Goal: Communication & Community: Answer question/provide support

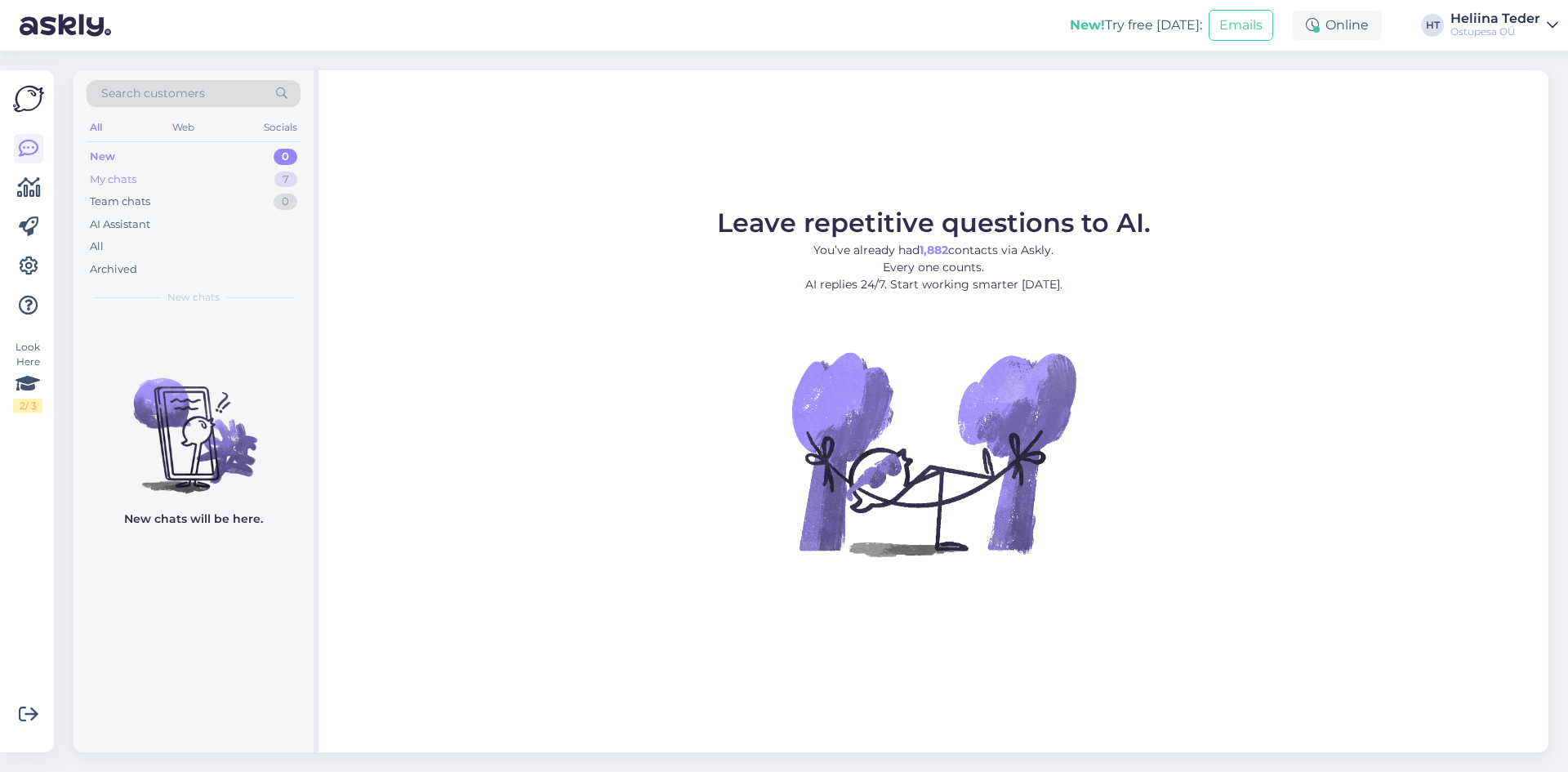
click at [147, 170] on div "My chats 7" at bounding box center [194, 180] width 214 height 23
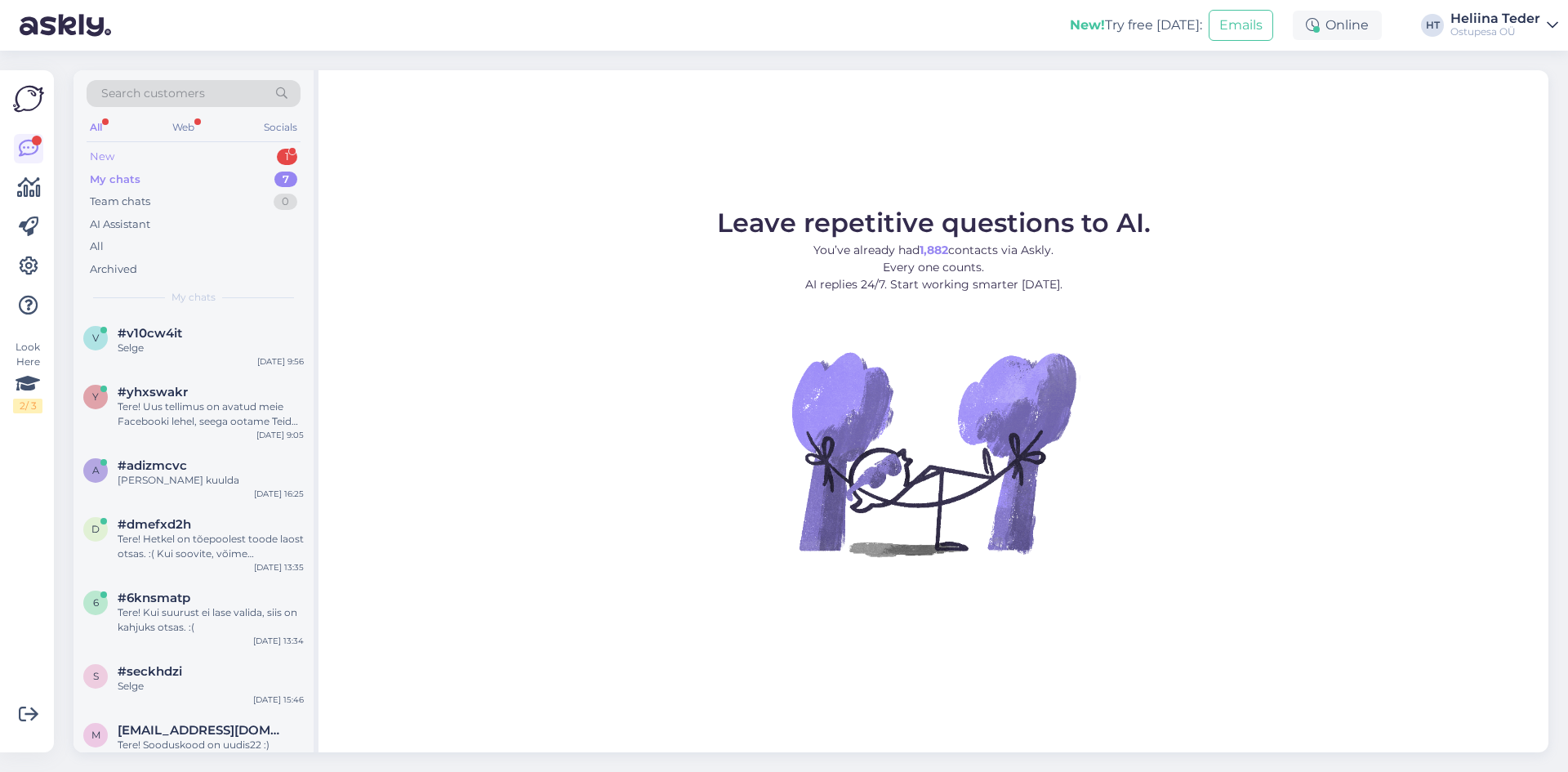
click at [149, 162] on div "New 1" at bounding box center [194, 157] width 214 height 23
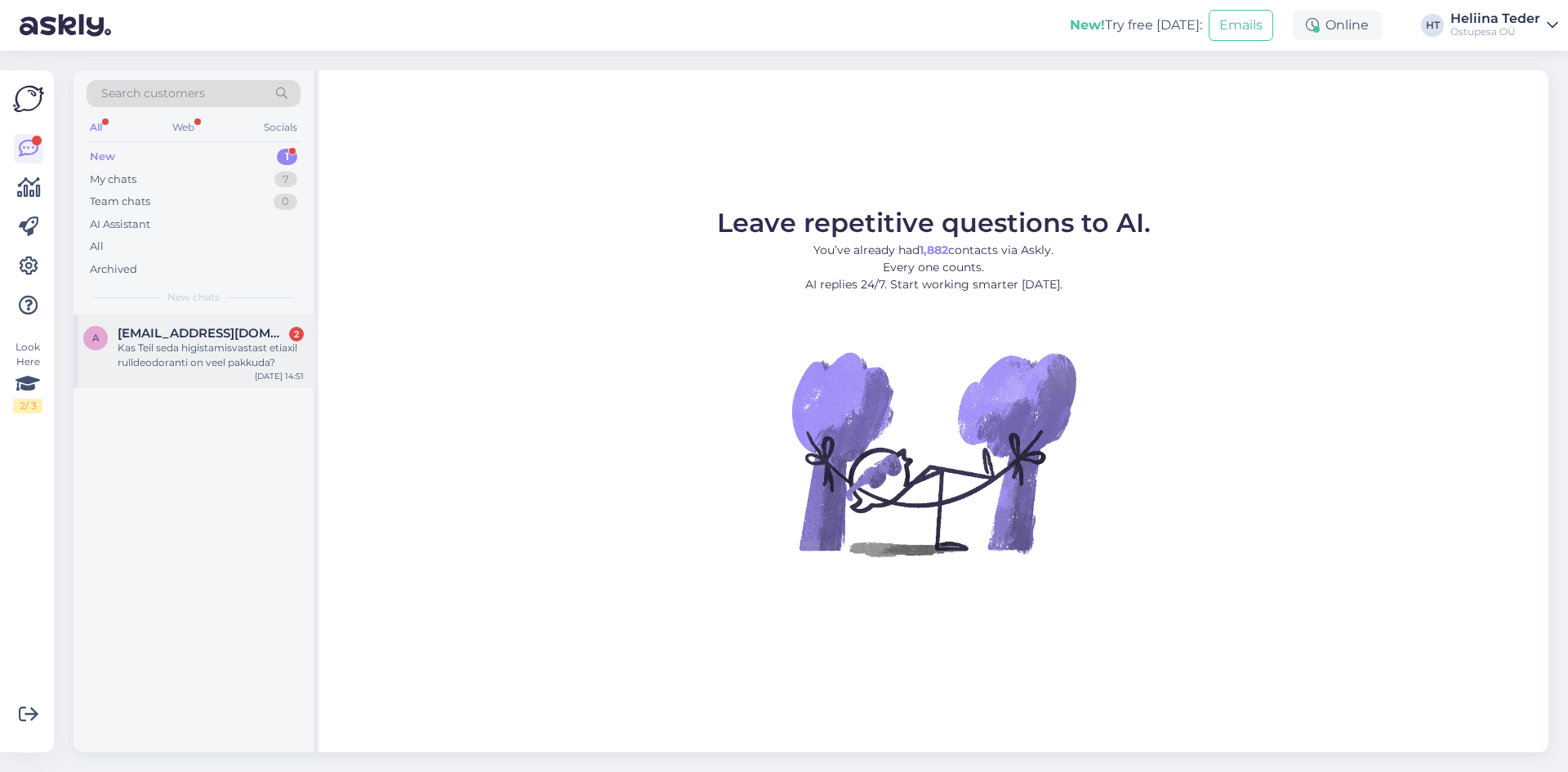
click at [194, 347] on div "Kas Teil seda higistamisvastast etiaxil rulldeodoranti on veel pakkuda?" at bounding box center [211, 355] width 186 height 29
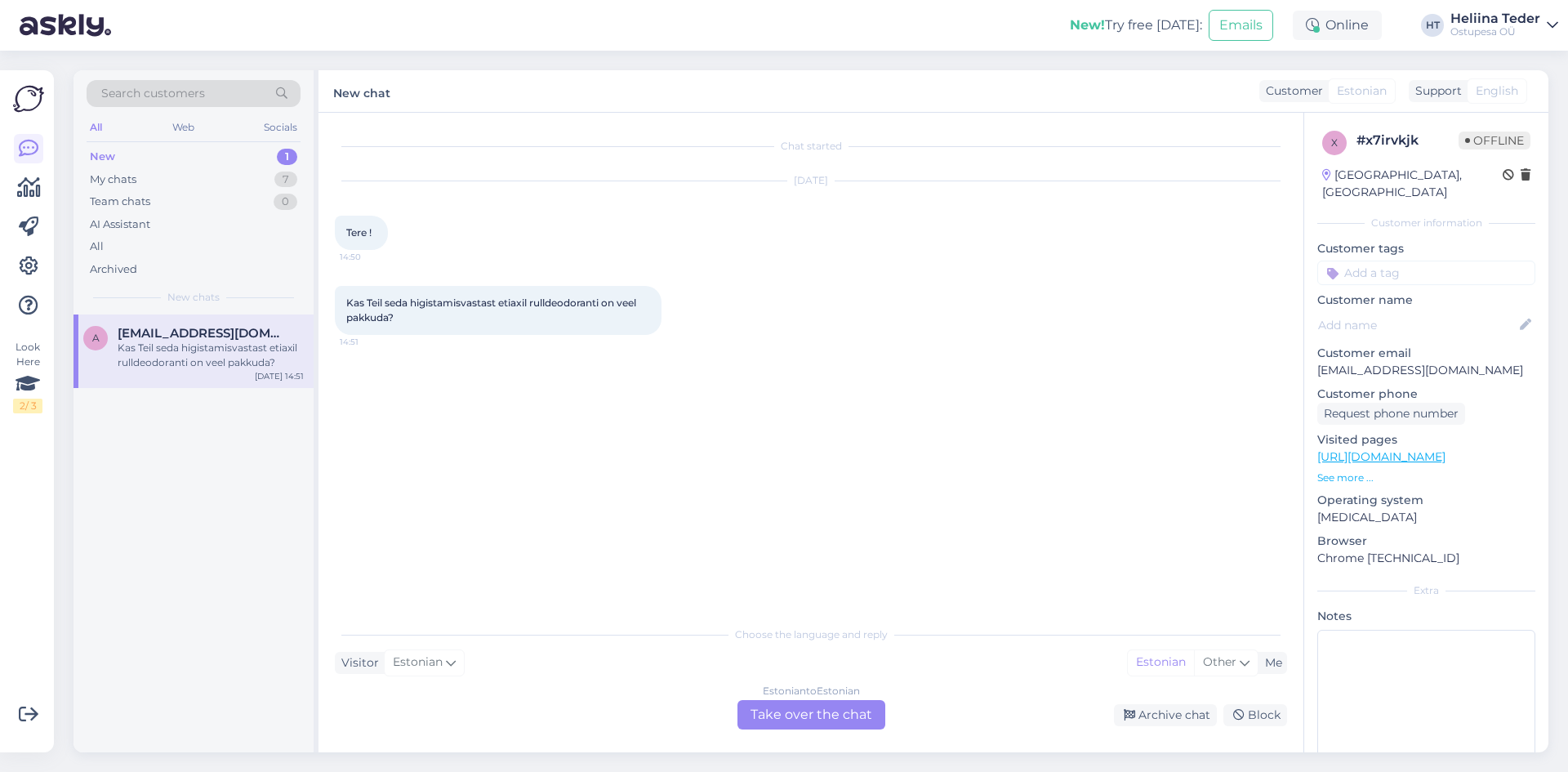
click at [789, 721] on div "Estonian to Estonian Take over the chat" at bounding box center [811, 714] width 147 height 29
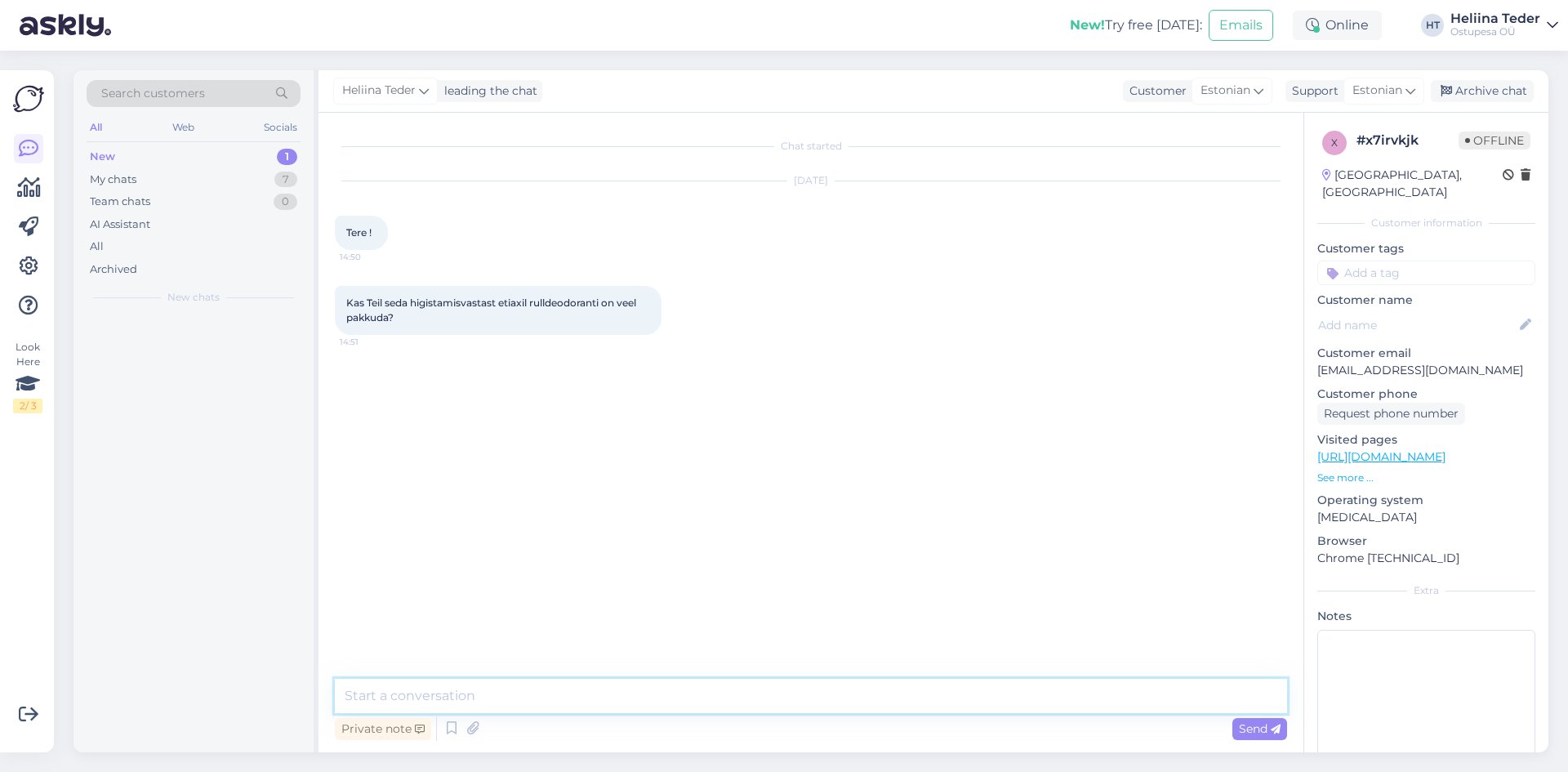
click at [631, 703] on textarea at bounding box center [810, 696] width 953 height 34
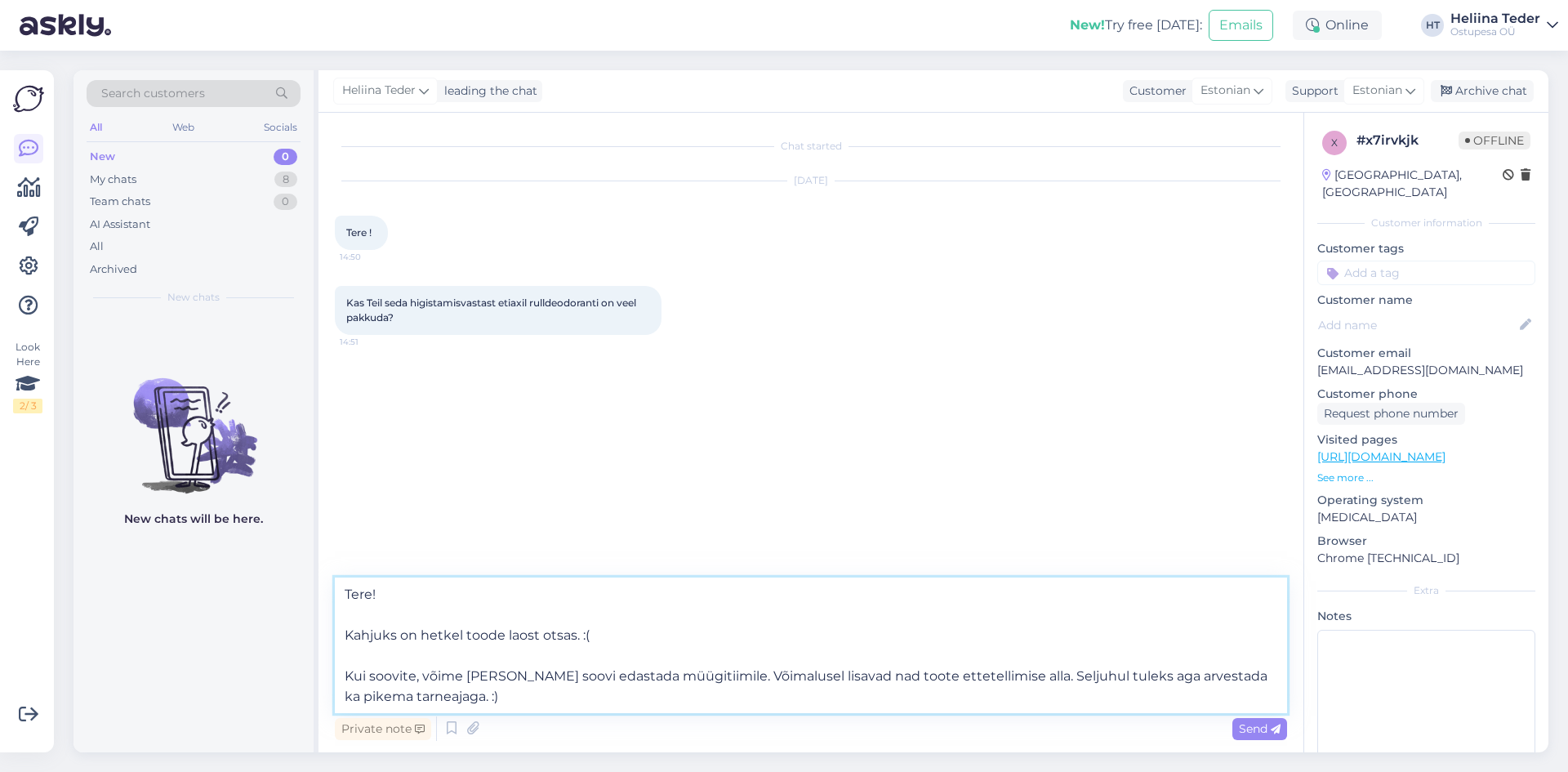
type textarea "Tere! Kahjuks on hetkel toode laost otsas. :( Kui soovite, võime [PERSON_NAME] …"
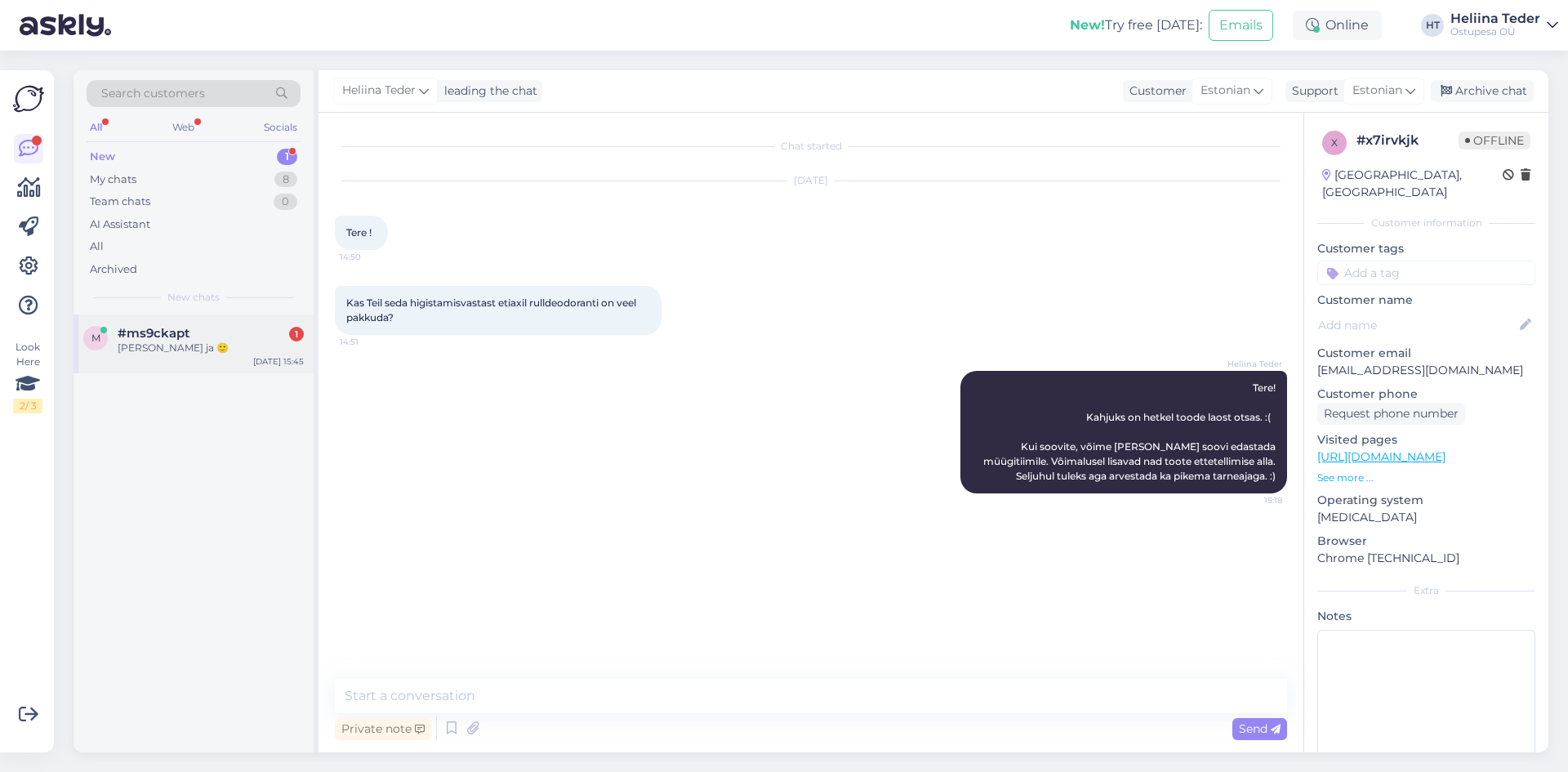
drag, startPoint x: 155, startPoint y: 320, endPoint x: 148, endPoint y: 327, distance: 9.9
click at [152, 327] on div "m #ms9ckapt 1 Väga sooviks ja 🙂 [DATE] 15:45" at bounding box center [193, 343] width 240 height 59
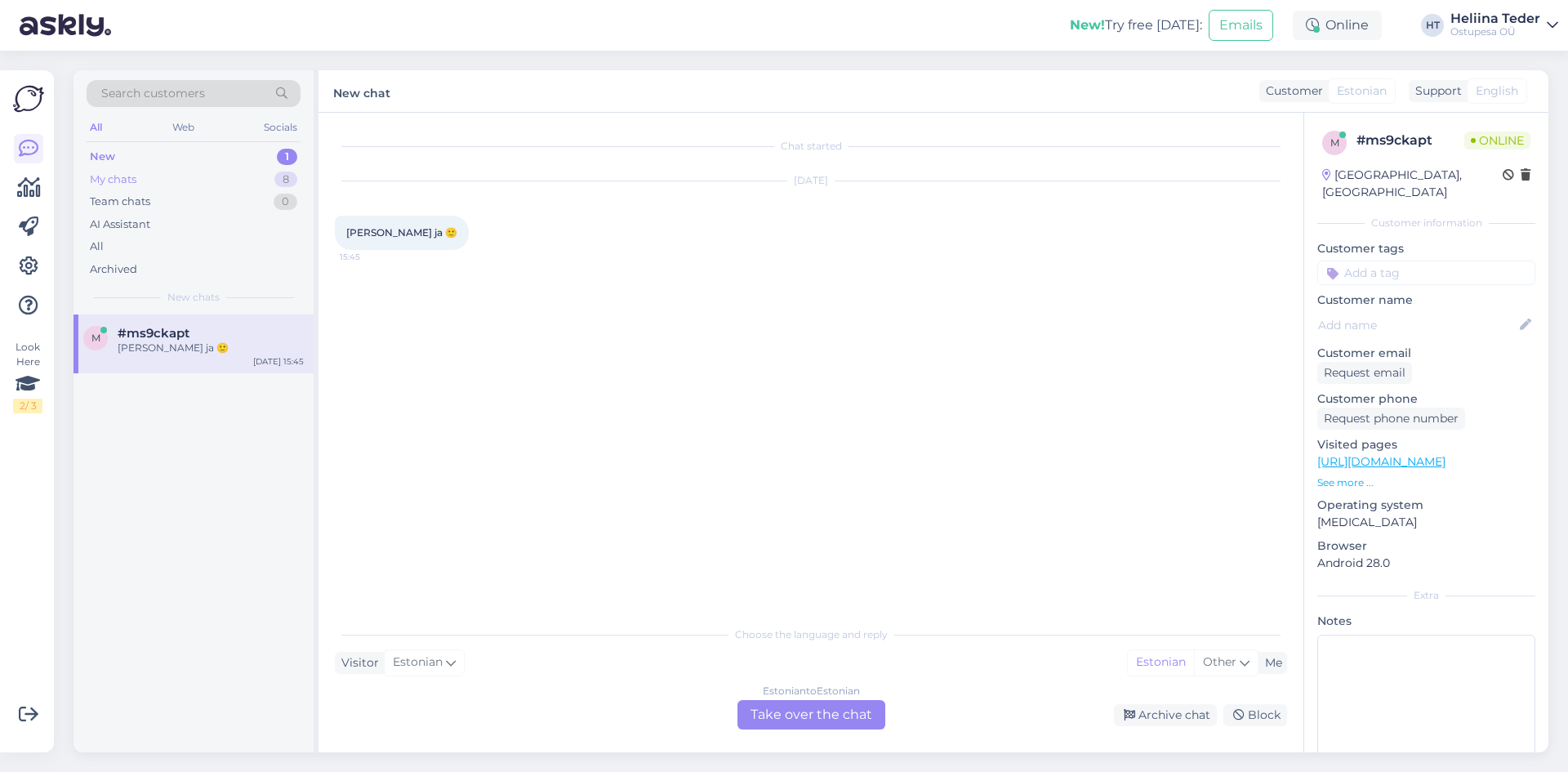
click at [140, 181] on div "My chats 8" at bounding box center [194, 180] width 214 height 23
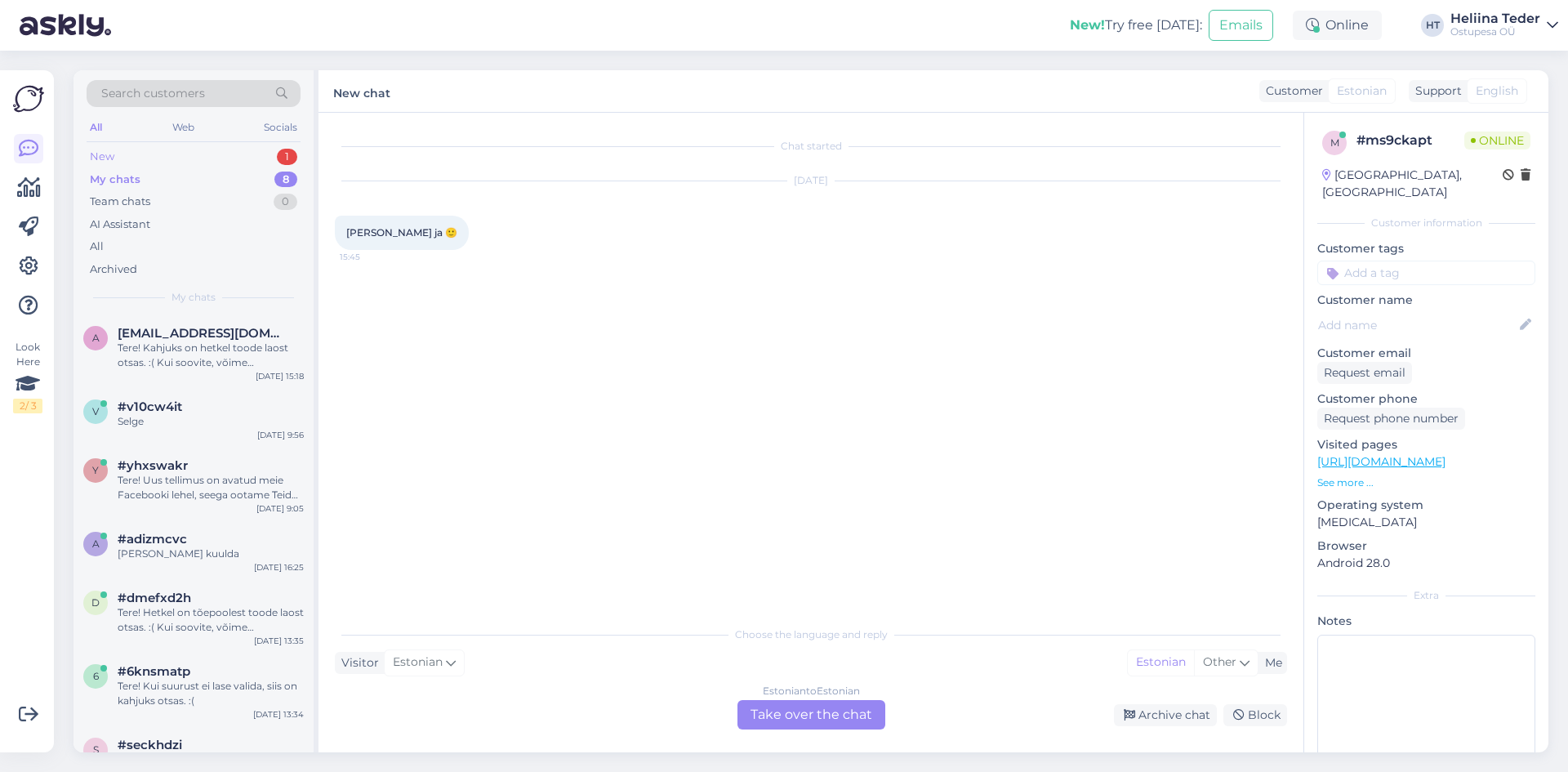
click at [142, 160] on div "New 1" at bounding box center [194, 157] width 214 height 23
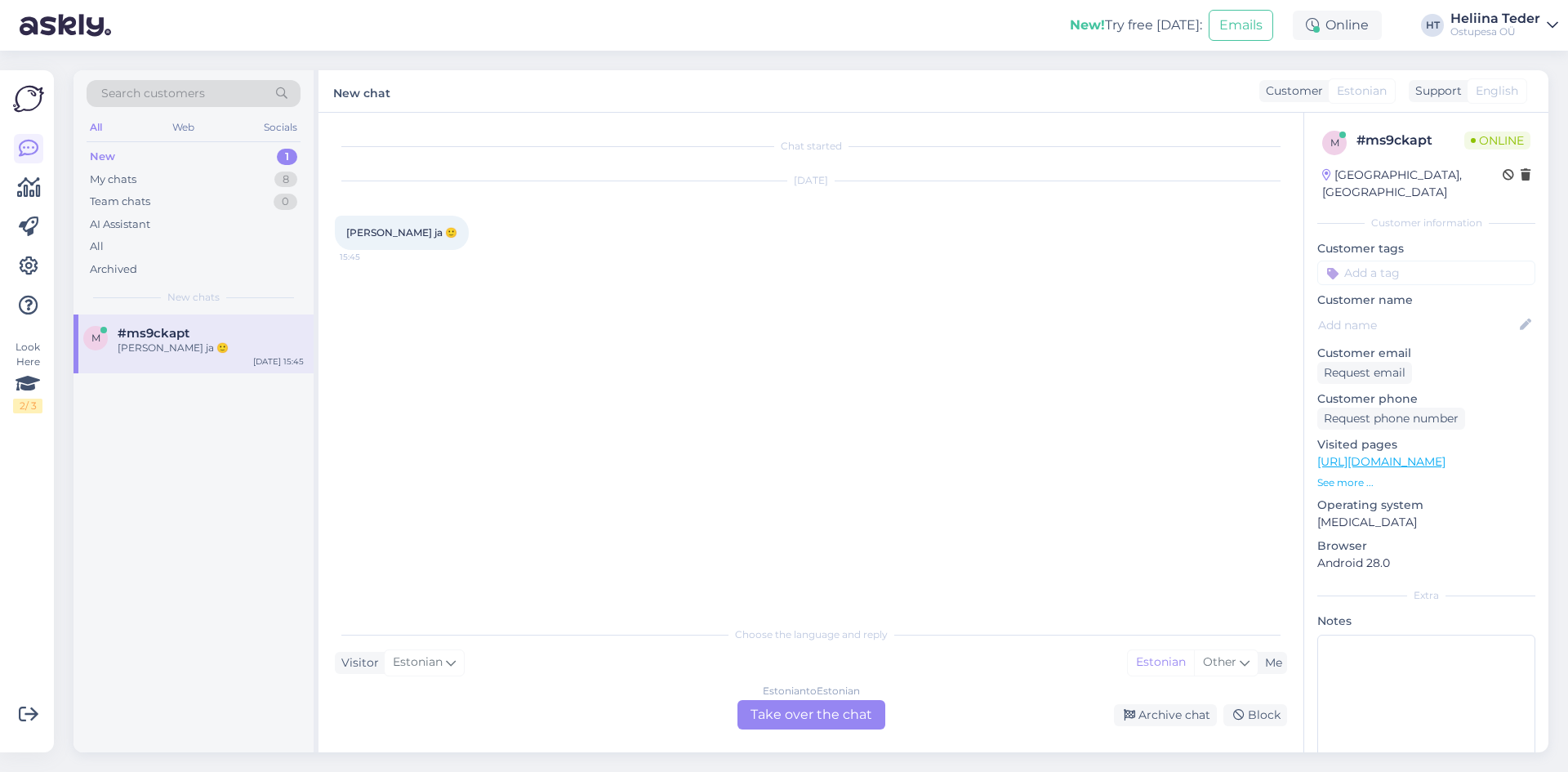
click at [180, 361] on div "m #ms9ckapt [PERSON_NAME] ja 🙂 [DATE] 15:45" at bounding box center [193, 343] width 240 height 59
click at [824, 714] on div "Estonian to Estonian Take over the chat" at bounding box center [811, 714] width 147 height 29
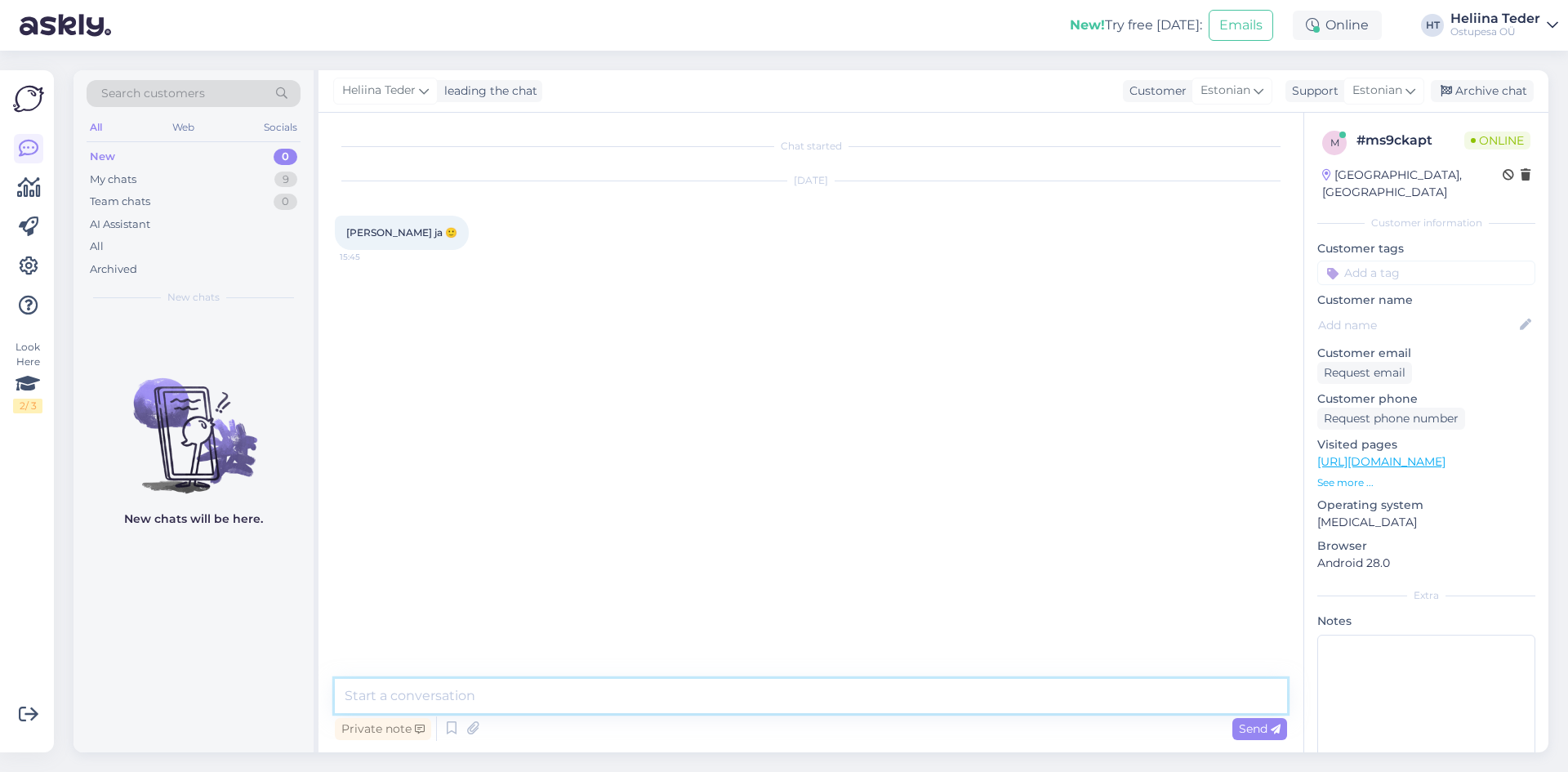
click at [560, 694] on textarea at bounding box center [810, 696] width 953 height 34
type textarea "Tere! Palun täpsustage, mida täpsemalt? Kui [PERSON_NAME] varasemalt kirjutanud…"
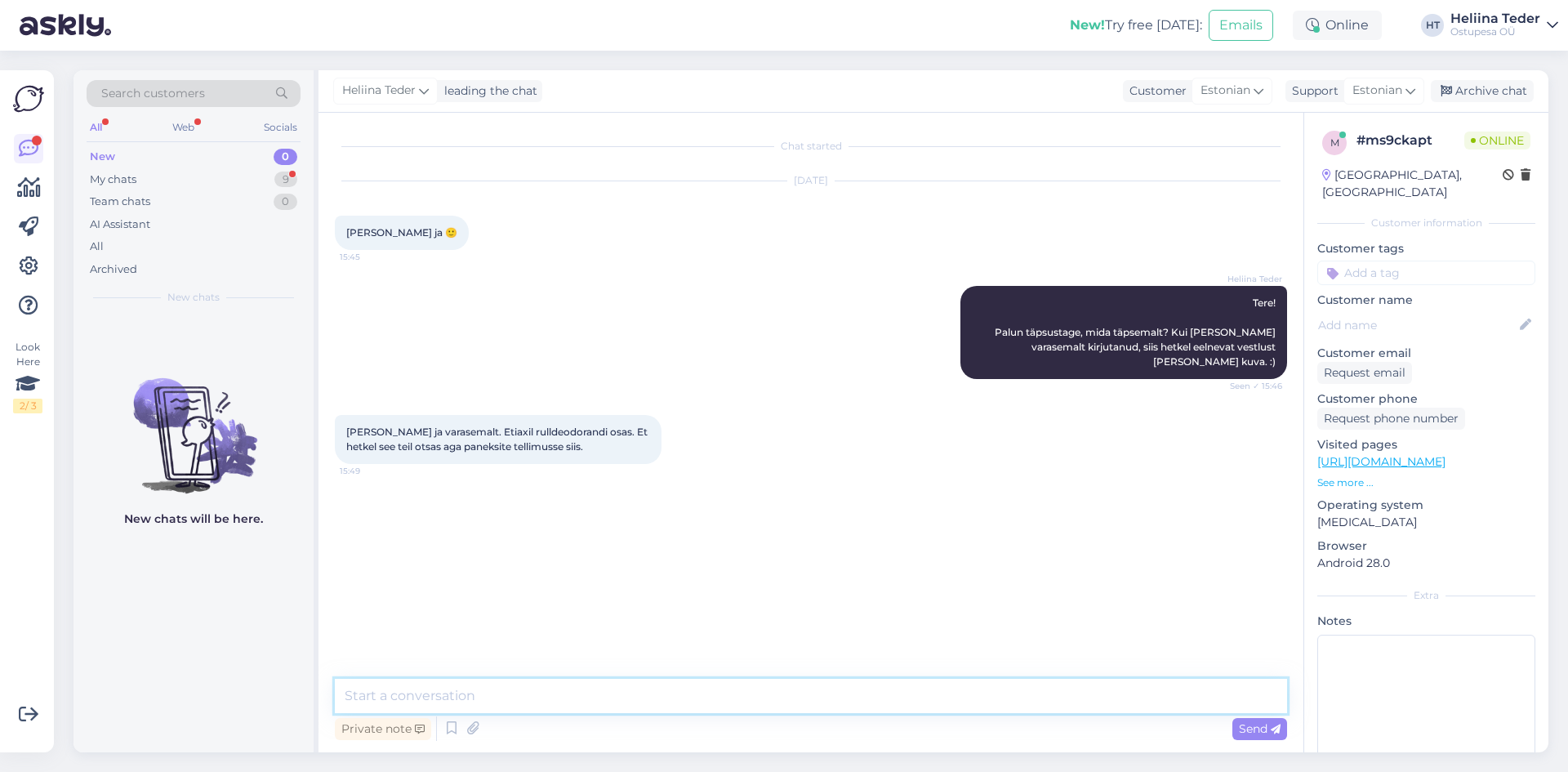
click at [440, 689] on textarea at bounding box center [810, 696] width 953 height 34
type textarea "Aitäh täpsustuse eest. :) Edastame Teie soovi müügitiimile."
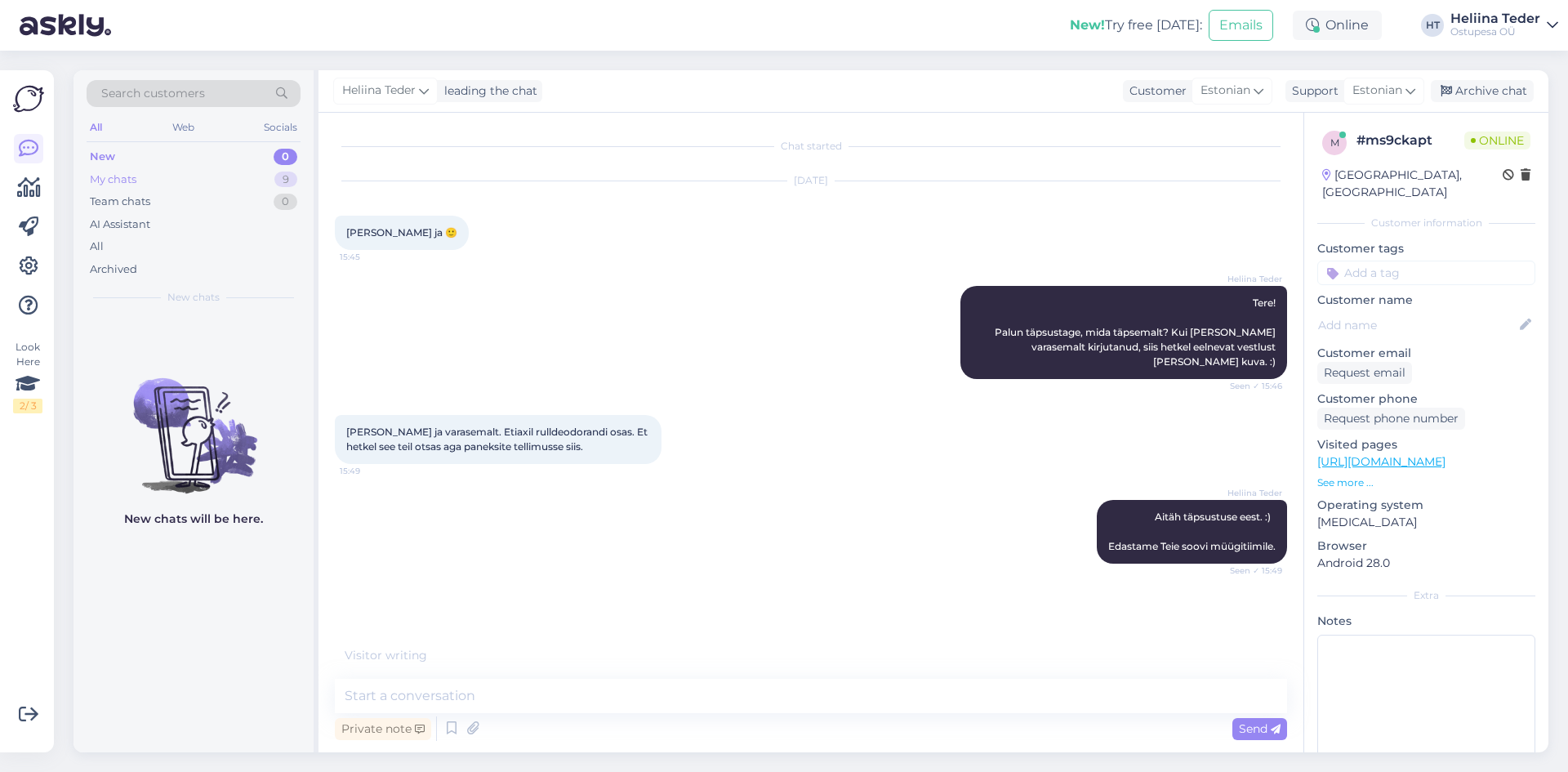
click at [147, 170] on div "My chats 9" at bounding box center [194, 180] width 214 height 23
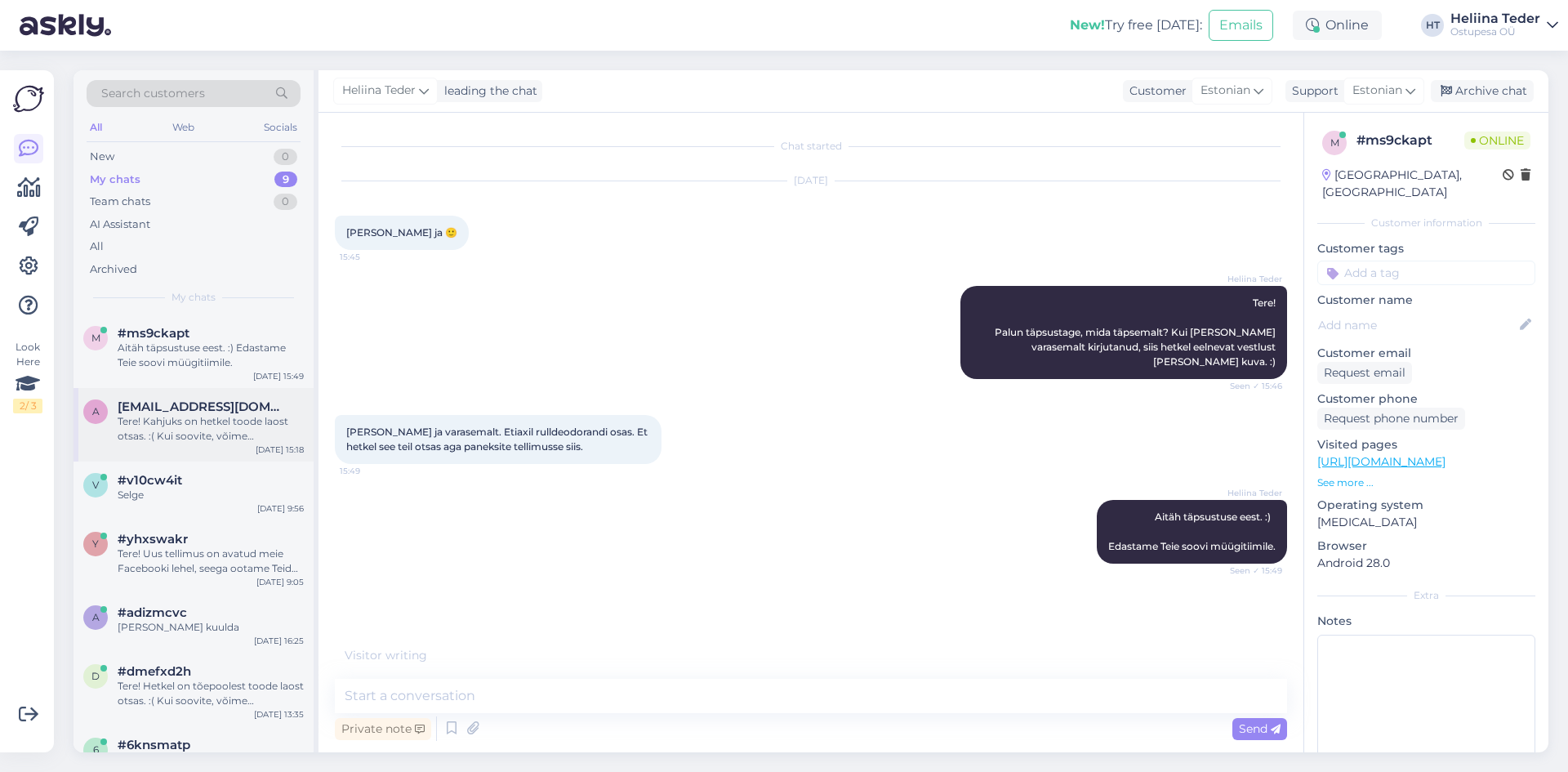
click at [174, 421] on div "Tere! Kahjuks on hetkel toode laost otsas. :( Kui soovite, võime [PERSON_NAME] …" at bounding box center [211, 429] width 186 height 29
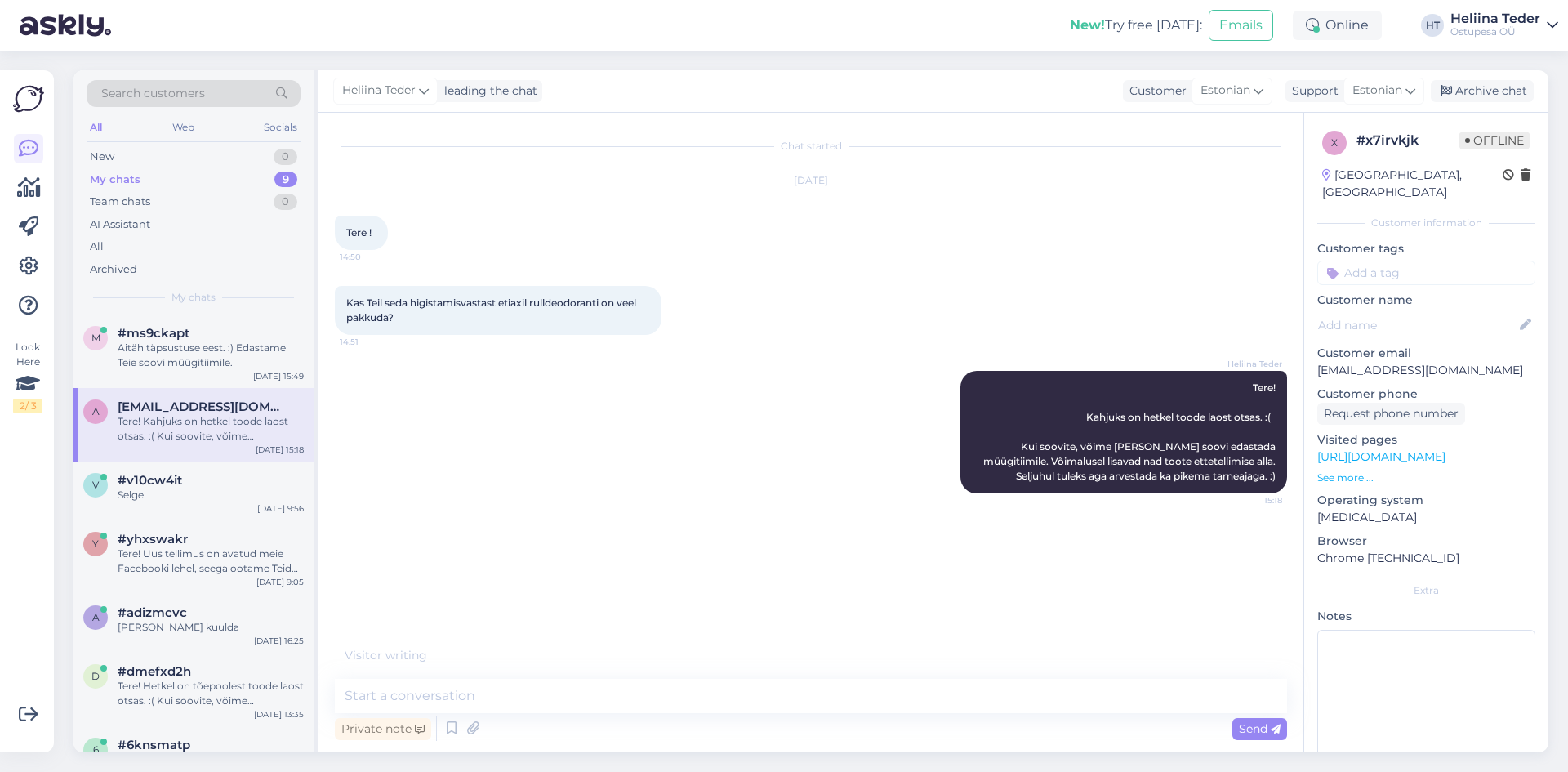
click at [1422, 450] on link "[URL][DOMAIN_NAME]" at bounding box center [1381, 457] width 128 height 15
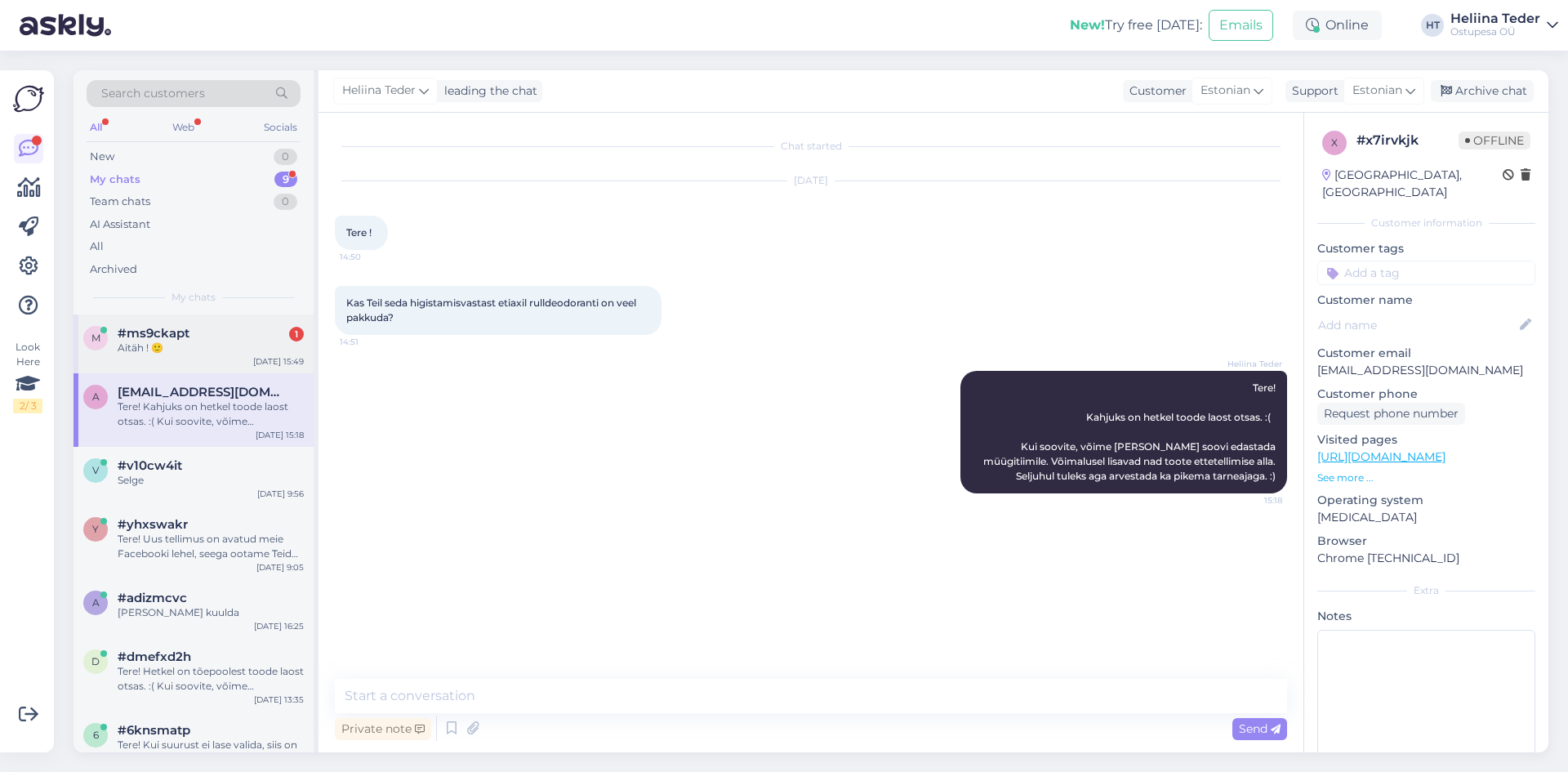
click at [134, 335] on span "#ms9ckapt" at bounding box center [154, 333] width 72 height 15
